Goal: Entertainment & Leisure: Consume media (video, audio)

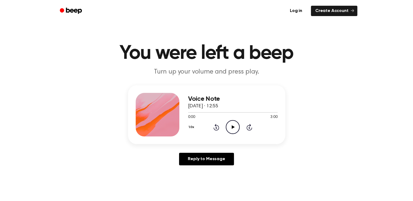
click at [229, 129] on icon "Play Audio" at bounding box center [233, 127] width 14 height 14
drag, startPoint x: 196, startPoint y: 112, endPoint x: 209, endPoint y: 112, distance: 12.8
click at [209, 112] on div at bounding box center [232, 112] width 89 height 4
click at [206, 112] on span at bounding box center [207, 112] width 4 height 4
drag, startPoint x: 206, startPoint y: 112, endPoint x: 245, endPoint y: 110, distance: 39.1
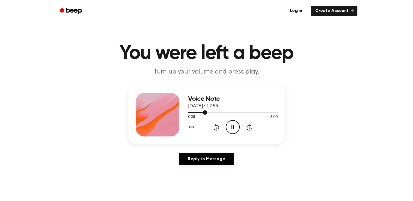
click at [245, 110] on div at bounding box center [232, 112] width 89 height 4
click at [253, 112] on div at bounding box center [232, 112] width 89 height 4
click at [264, 111] on div at bounding box center [232, 112] width 89 height 4
click at [230, 129] on icon "Pause Audio" at bounding box center [233, 127] width 14 height 14
click at [230, 129] on icon "Play Audio" at bounding box center [233, 127] width 14 height 14
